Goal: Task Accomplishment & Management: Complete application form

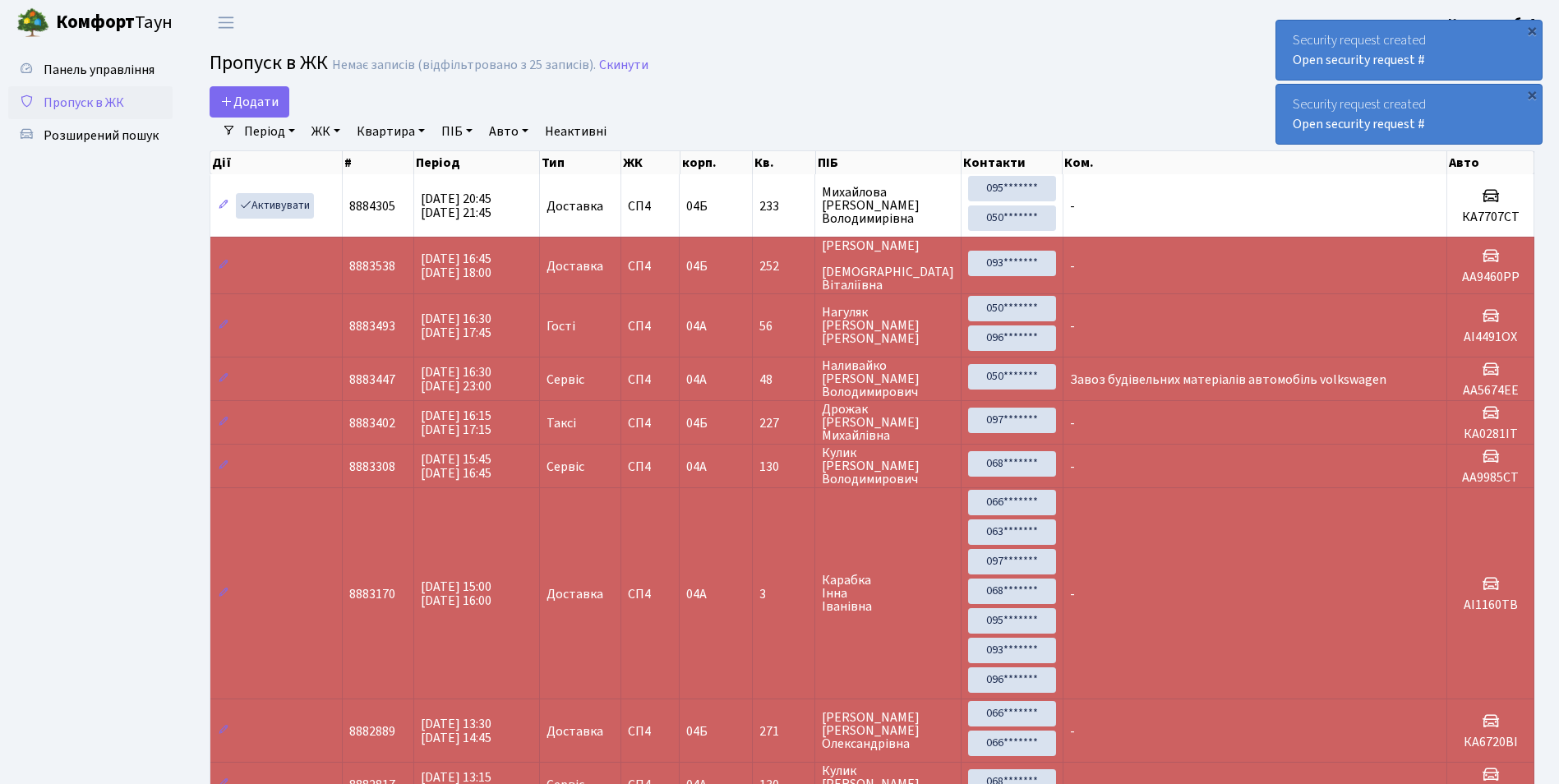
select select "25"
click at [242, 99] on span "Додати" at bounding box center [249, 102] width 58 height 18
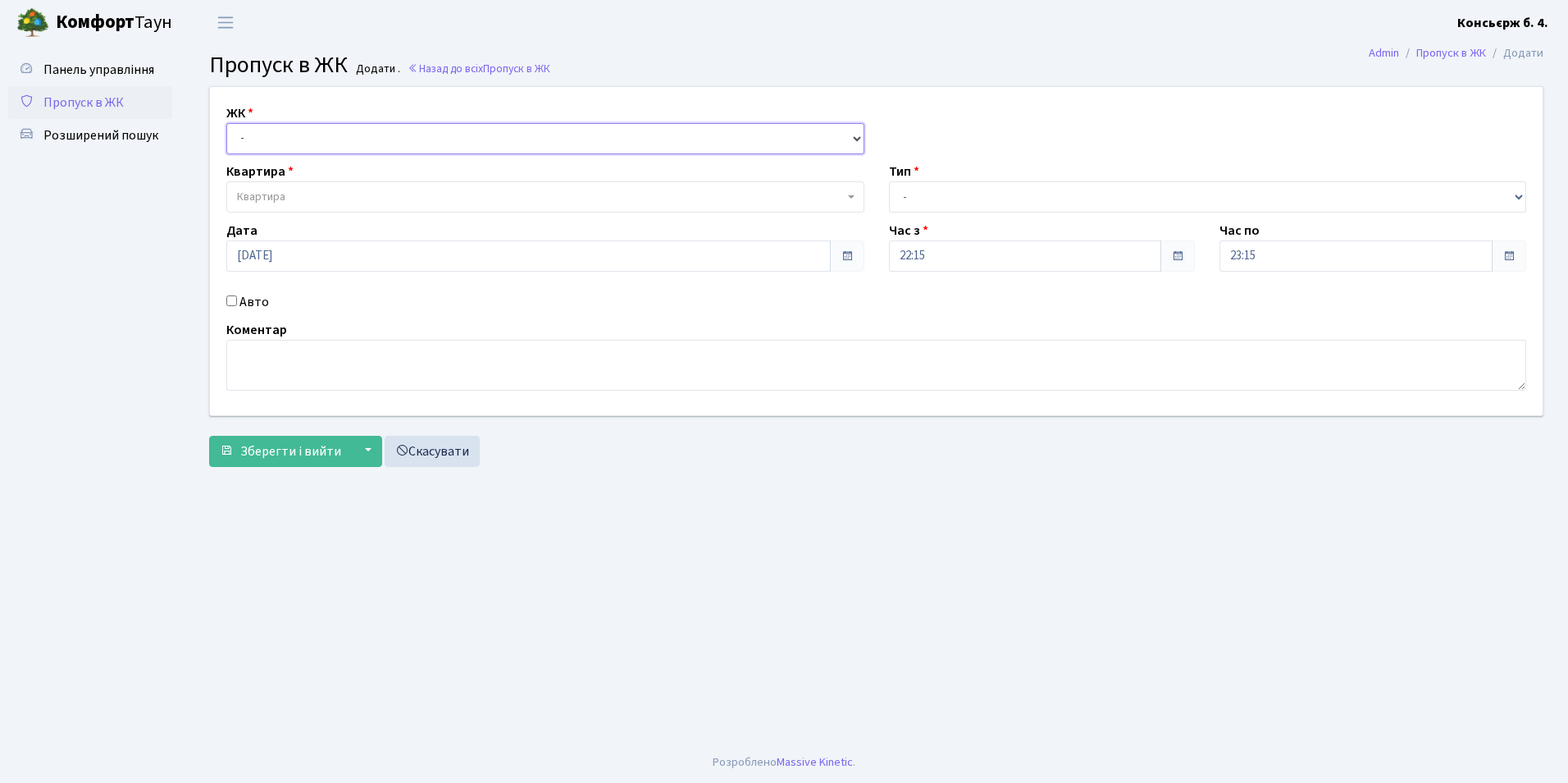
drag, startPoint x: 339, startPoint y: 139, endPoint x: 342, endPoint y: 149, distance: 10.4
click at [339, 139] on select "- СП4, Столичне шосе, 5" at bounding box center [545, 139] width 638 height 32
select select "325"
click at [226, 123] on select "- СП4, Столичне шосе, 5" at bounding box center [545, 139] width 638 height 32
select select
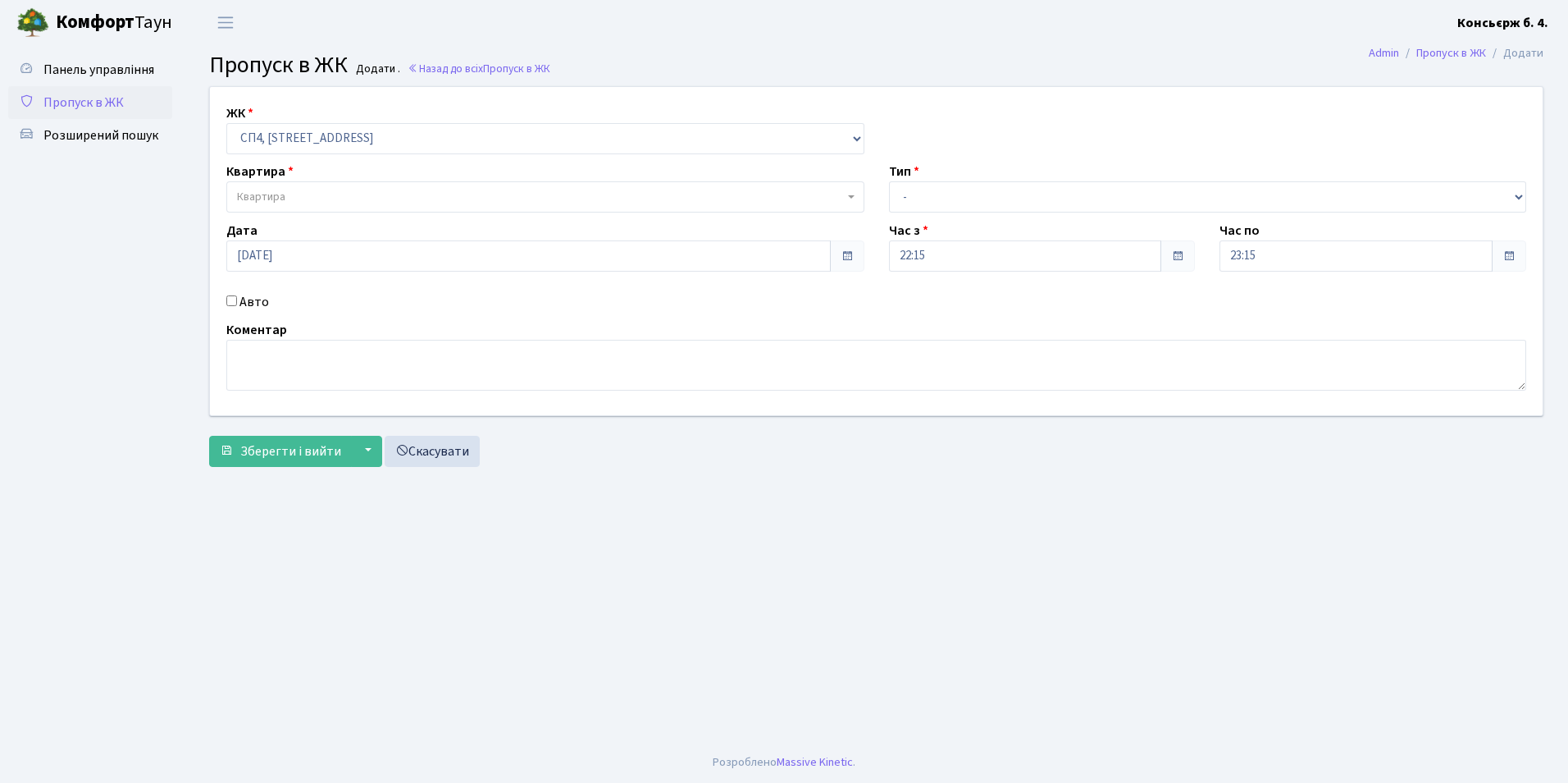
click at [343, 197] on span "Квартира" at bounding box center [540, 196] width 607 height 17
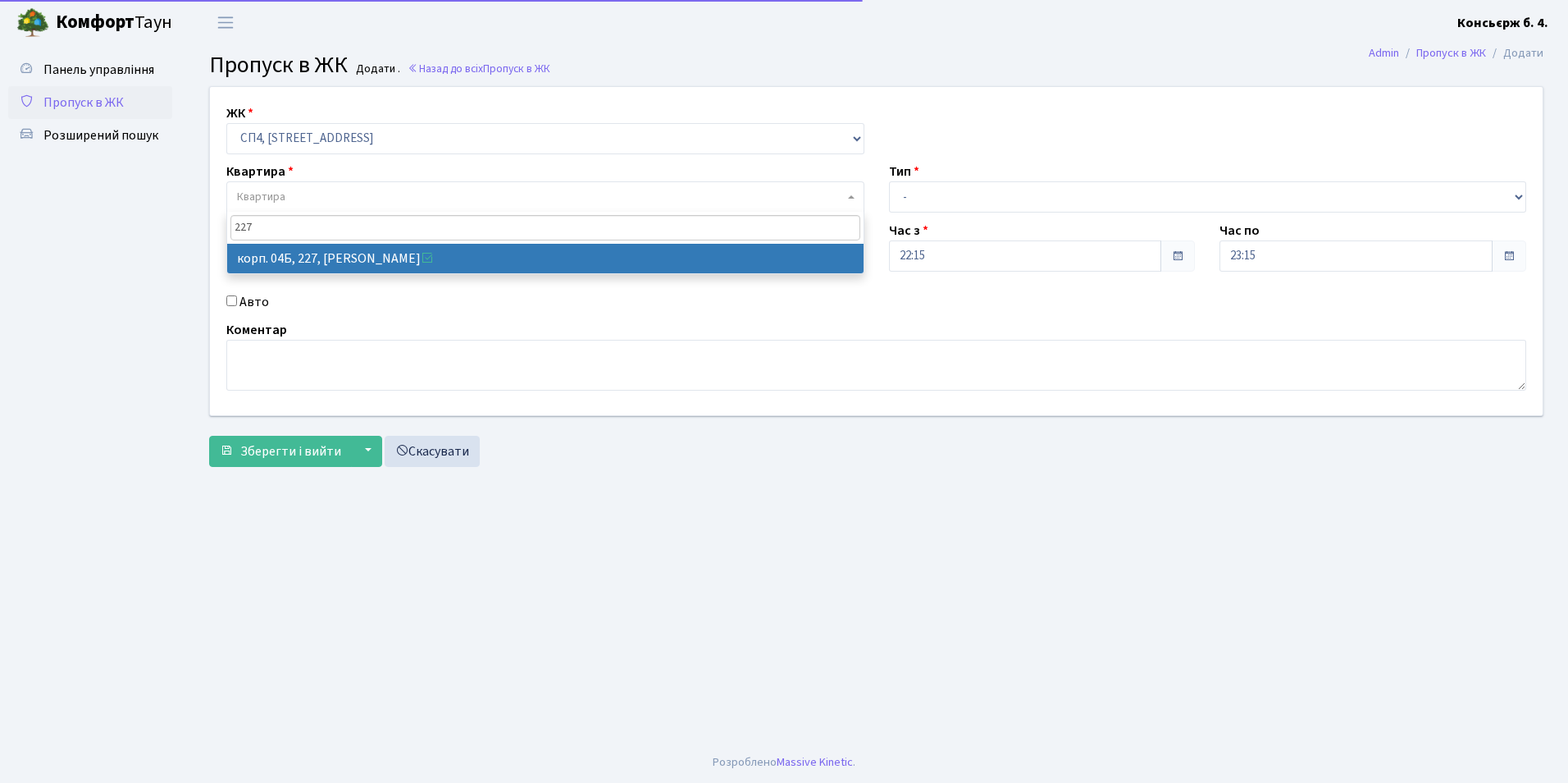
type input "227"
select select "21255"
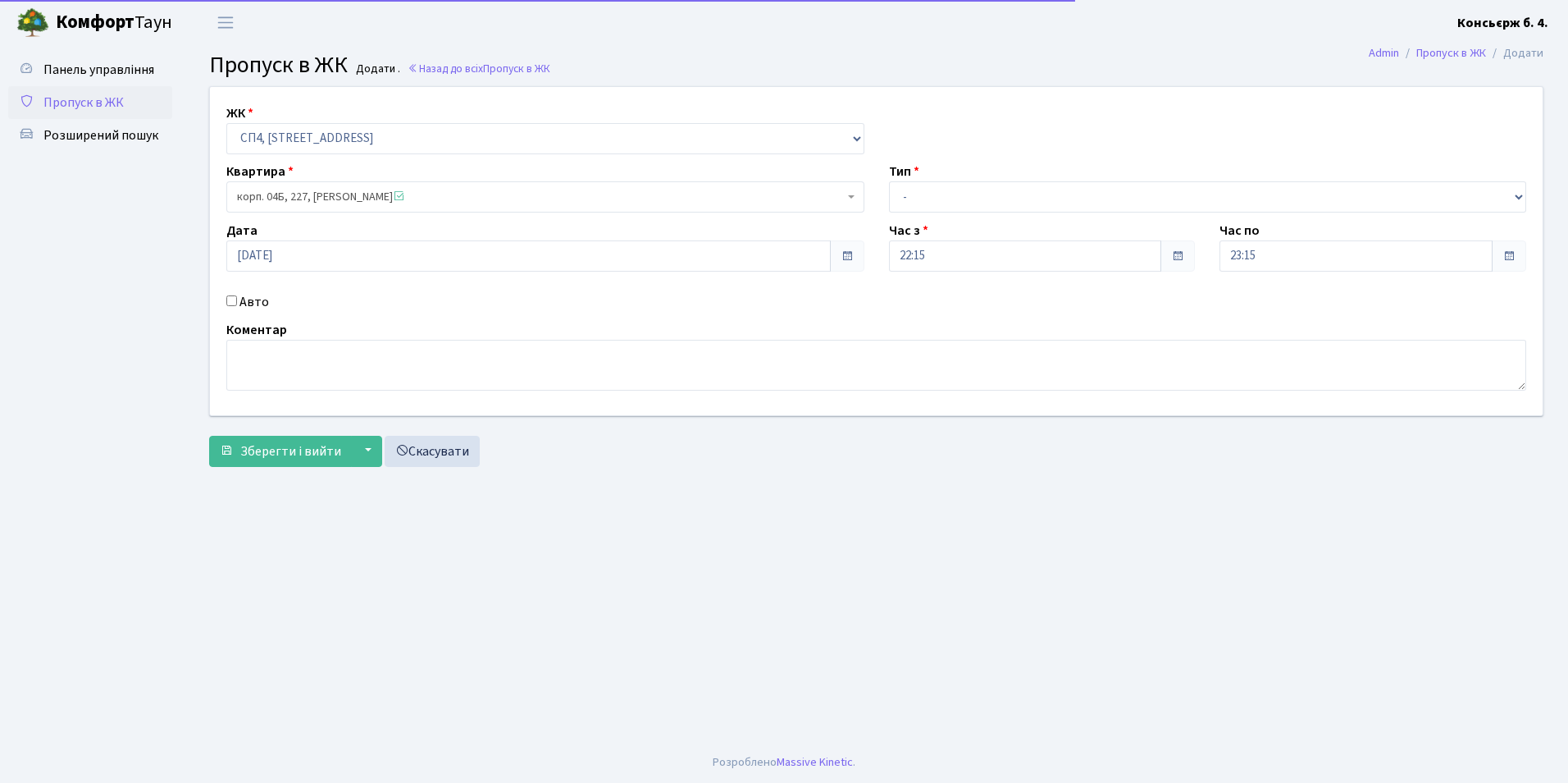
click at [233, 303] on input "Авто" at bounding box center [231, 301] width 11 height 11
checkbox input "true"
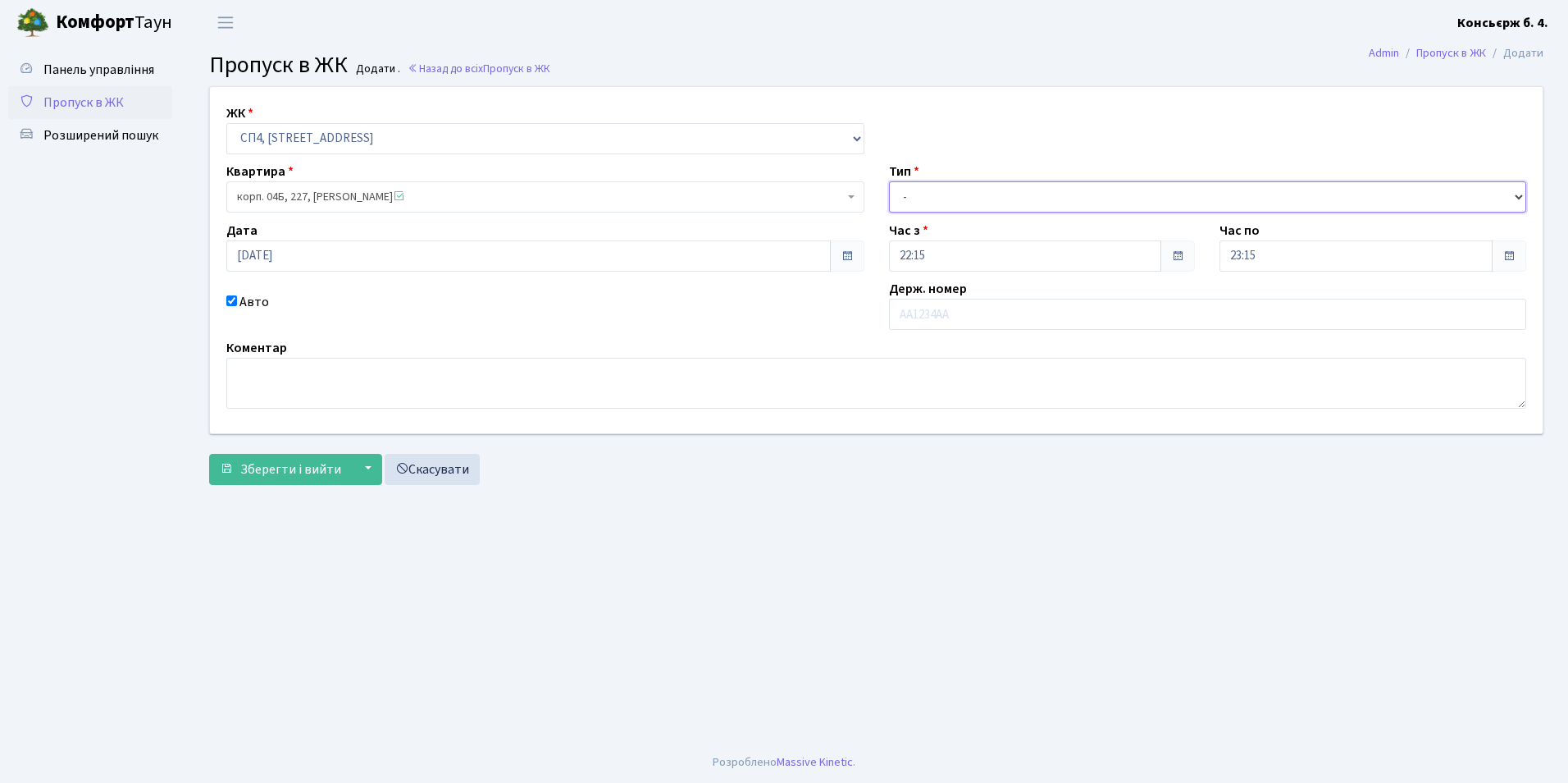
click at [1034, 207] on select "- Доставка Таксі Гості Сервіс" at bounding box center [1208, 197] width 638 height 32
select select "2"
click at [889, 182] on select "- Доставка Таксі Гості Сервіс" at bounding box center [1208, 197] width 638 height 32
click at [972, 319] on input "text" at bounding box center [1208, 315] width 638 height 32
type input "Е"
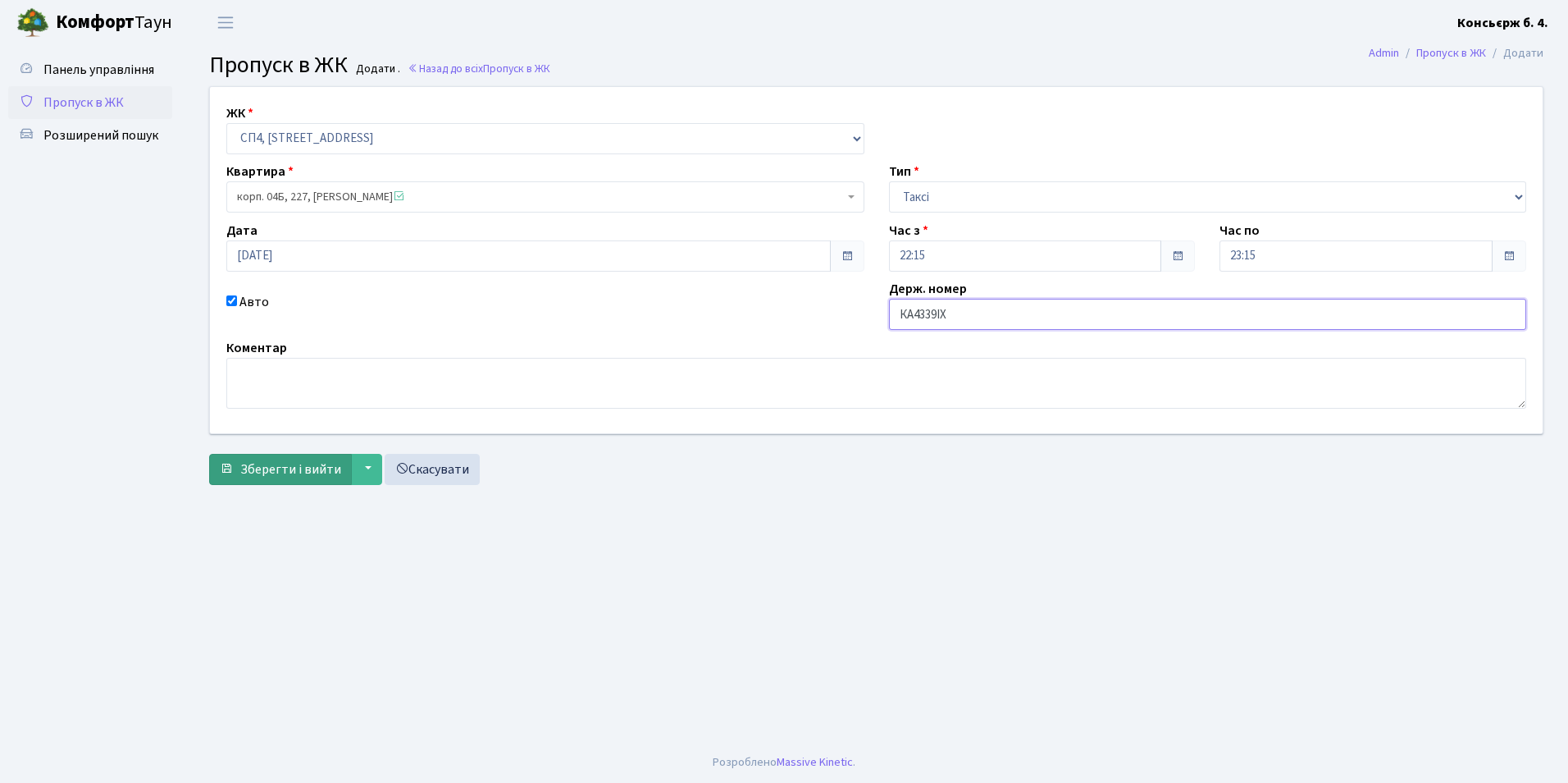
type input "КА4339ІХ"
click at [252, 480] on button "Зберегти і вийти" at bounding box center [280, 469] width 143 height 32
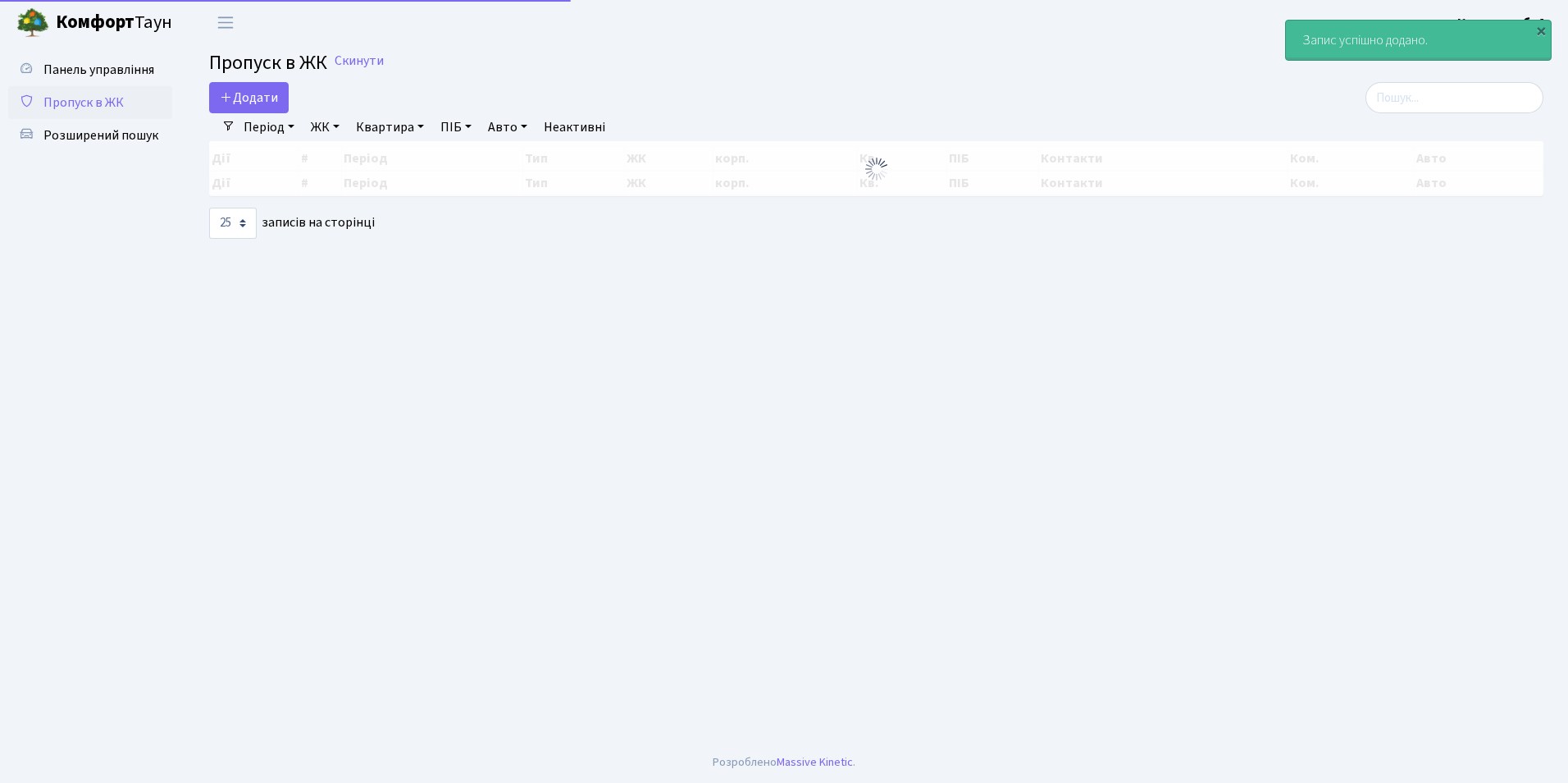
select select "25"
